Goal: Task Accomplishment & Management: Use online tool/utility

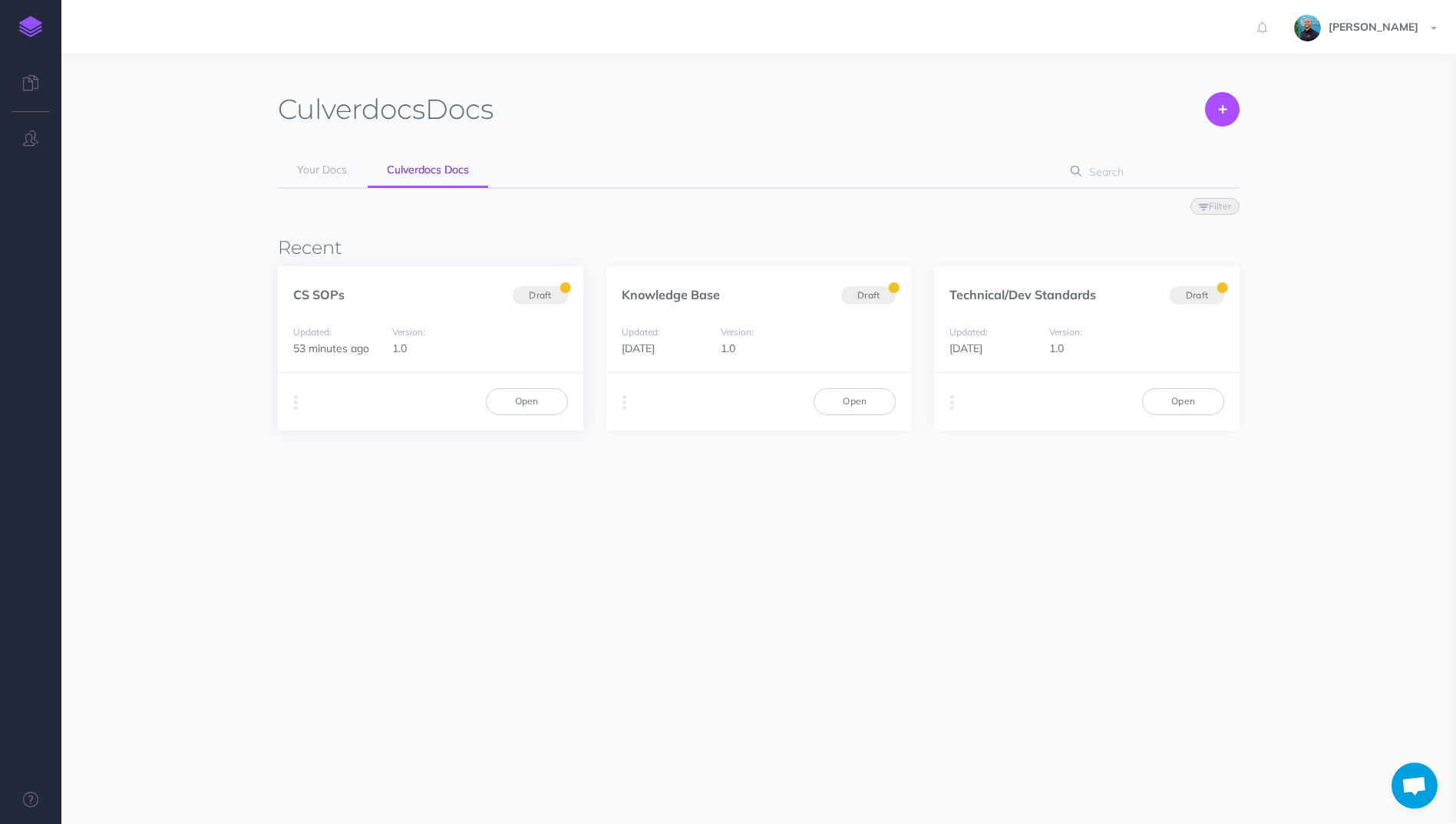
scroll to position [961, 0]
click at [524, 399] on link "Open" at bounding box center [526, 401] width 83 height 27
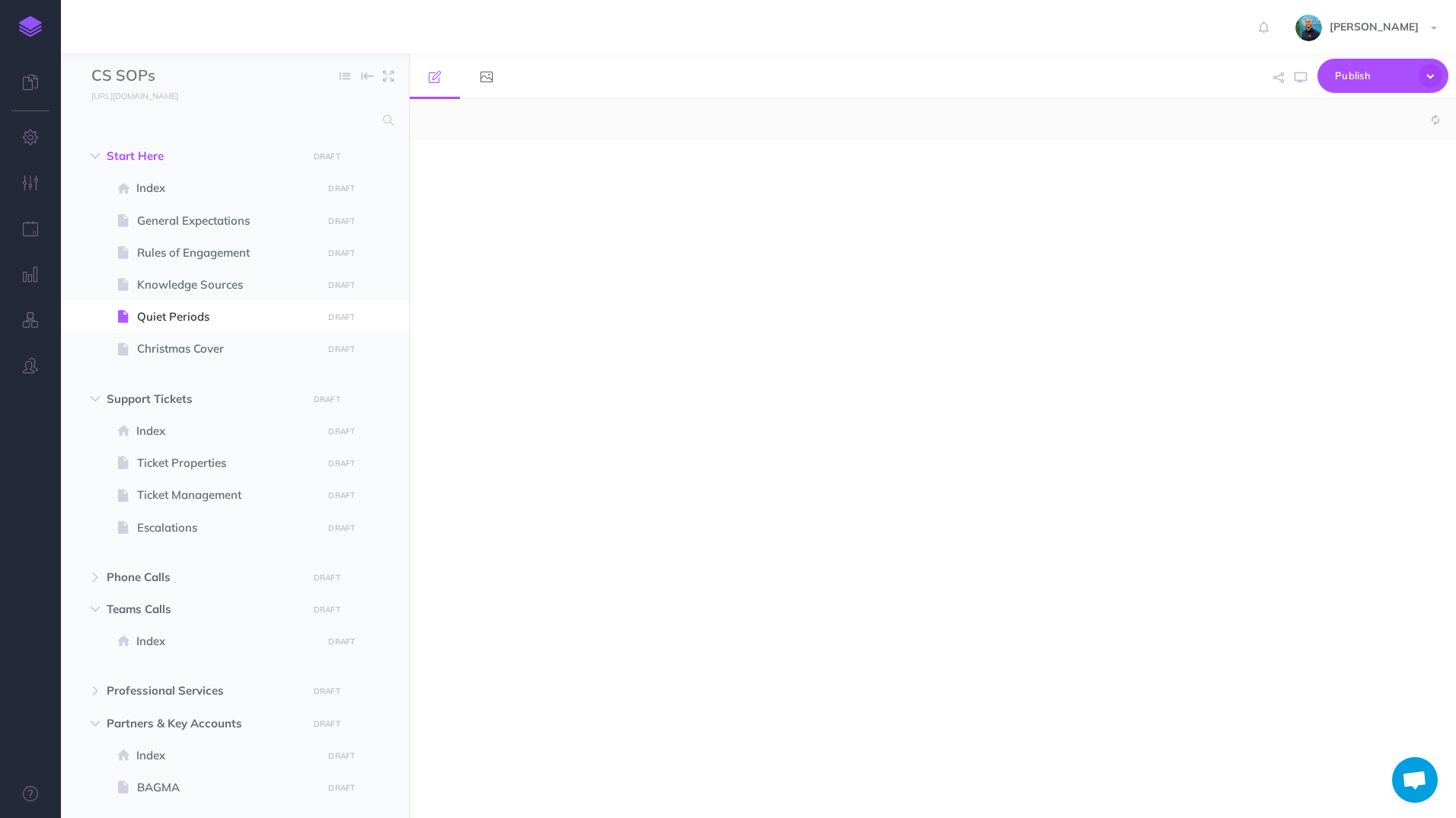
scroll to position [954, 0]
select select "null"
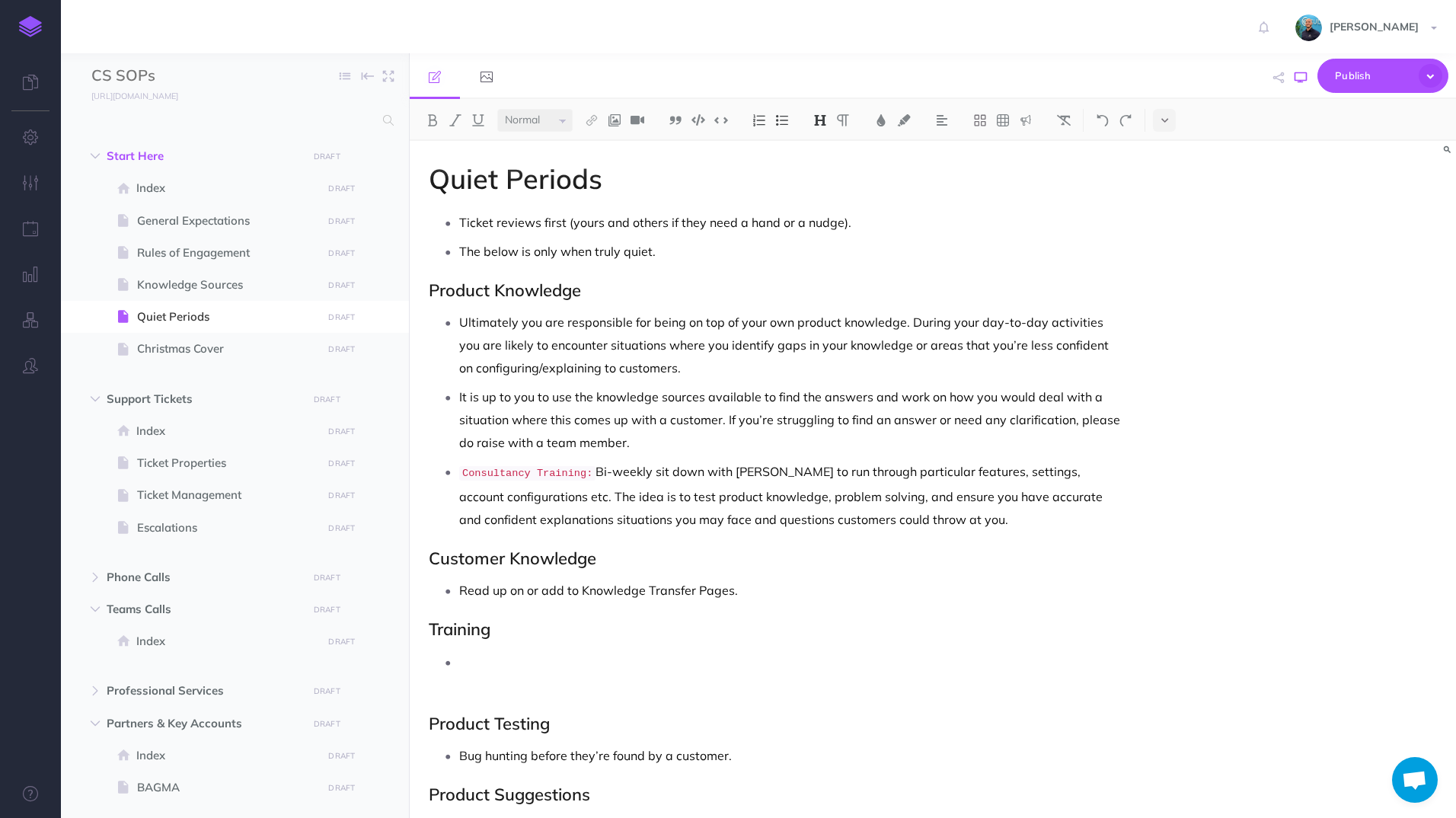
click at [1303, 80] on icon "button" at bounding box center [1300, 77] width 12 height 12
click at [32, 29] on img at bounding box center [30, 26] width 23 height 22
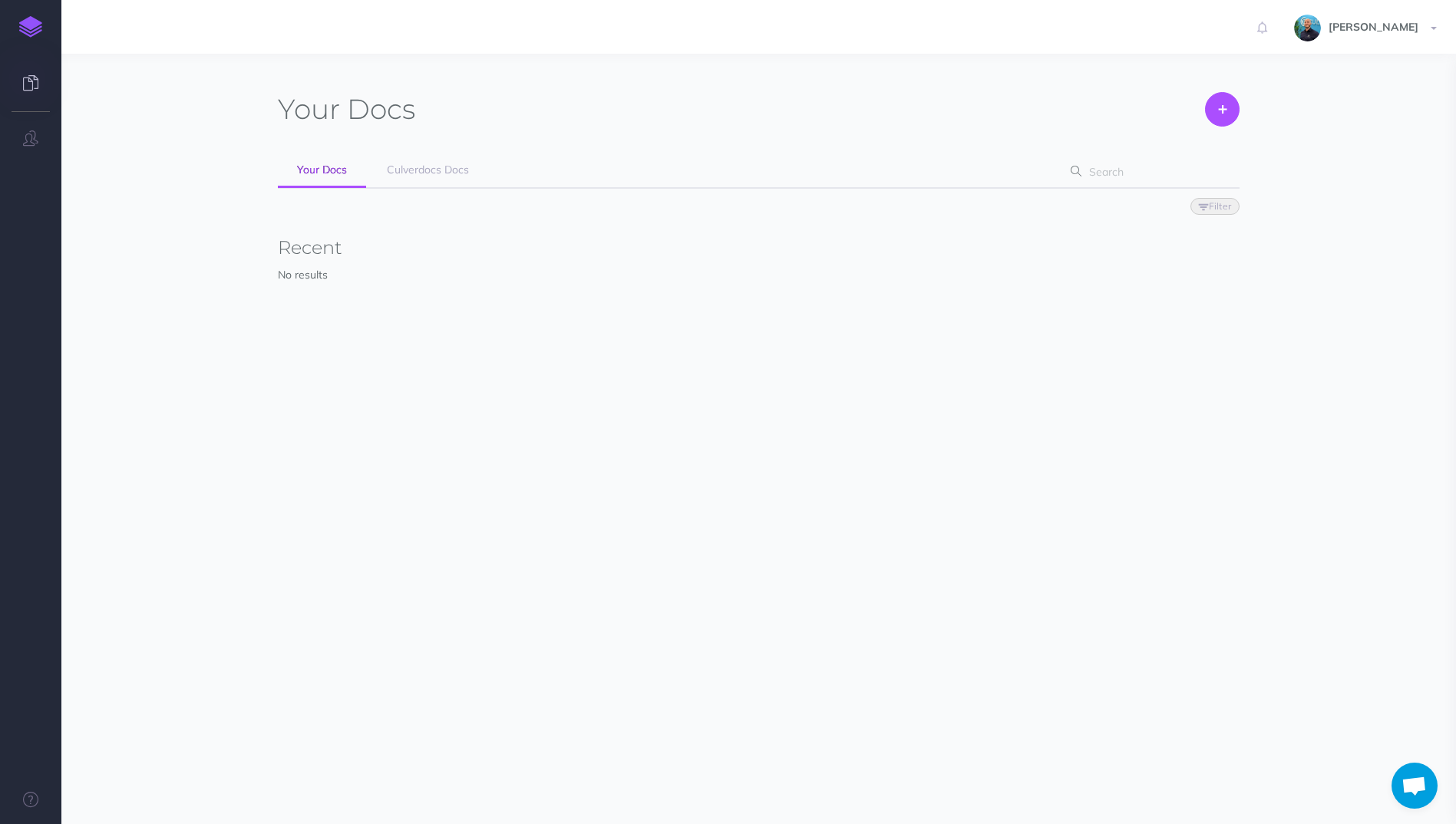
scroll to position [961, 0]
click at [452, 174] on span "Culverdocs Docs" at bounding box center [428, 169] width 83 height 14
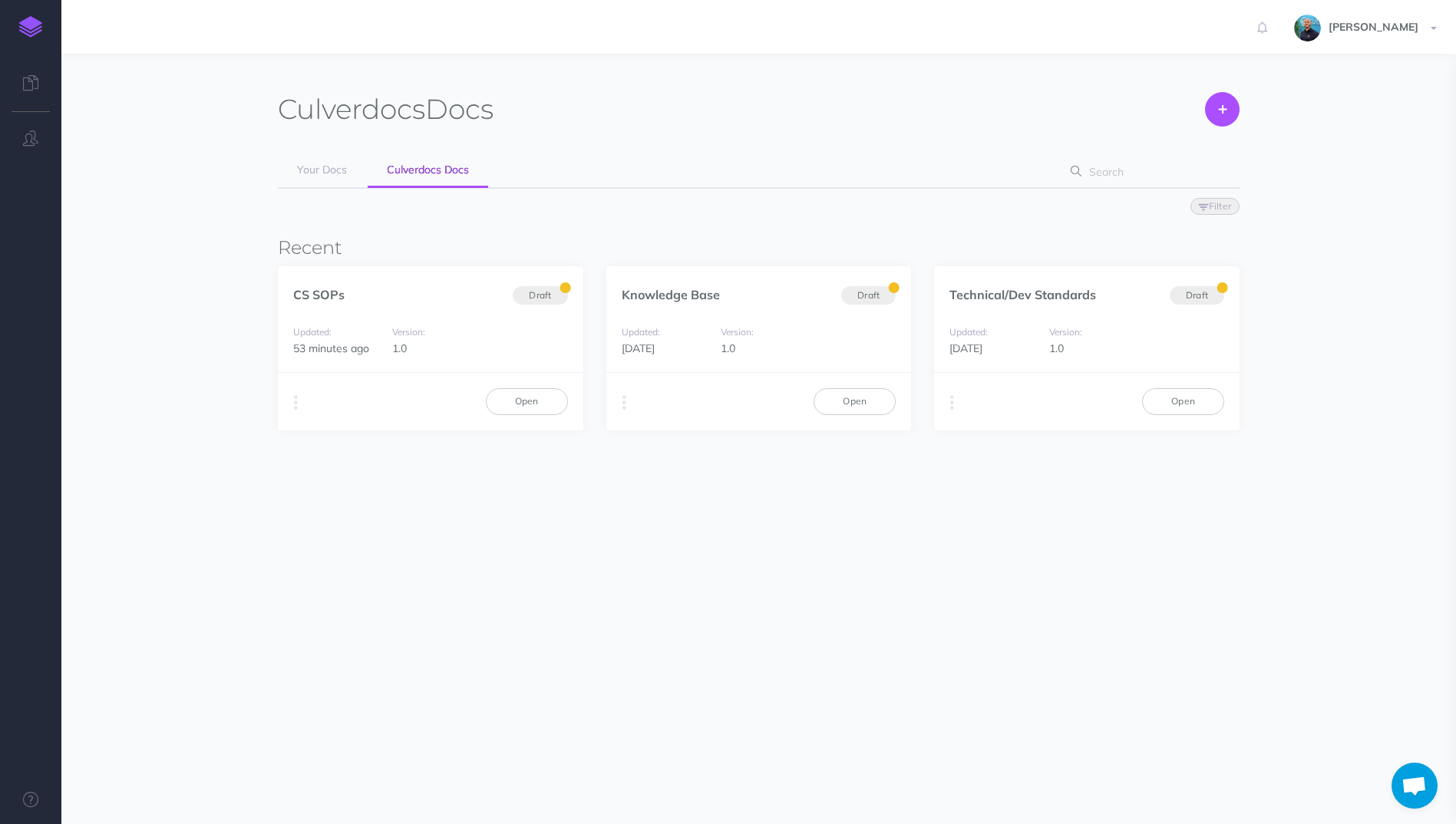
scroll to position [961, 0]
